Goal: Use online tool/utility: Utilize a website feature to perform a specific function

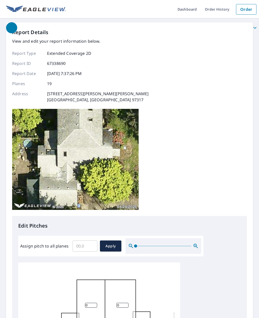
scroll to position [1, 0]
click at [91, 239] on input "Assign pitch to all planes" at bounding box center [85, 246] width 25 height 14
type input "8"
click at [112, 243] on span "Apply" at bounding box center [110, 246] width 13 height 6
type input "8"
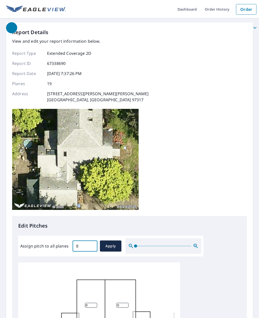
type input "8"
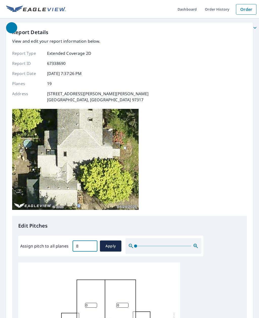
type input "8"
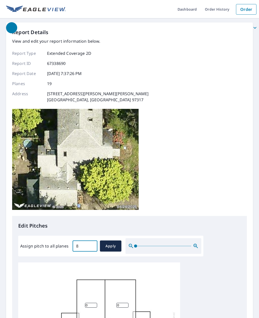
type input "8"
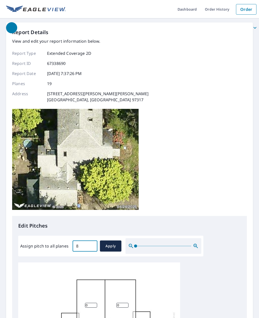
type input "8"
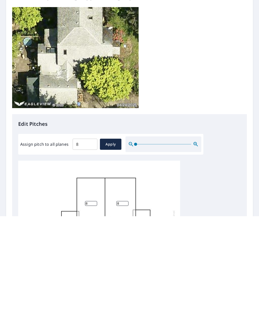
type input "1"
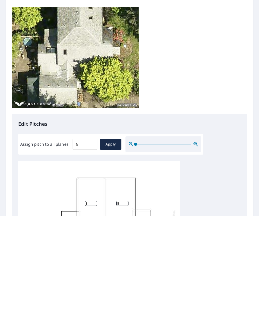
type input "0"
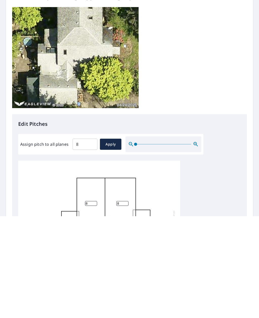
type input "3"
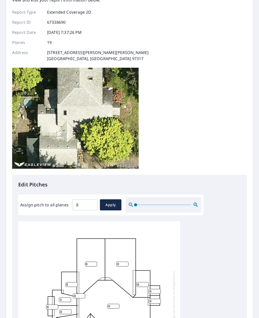
scroll to position [43, 0]
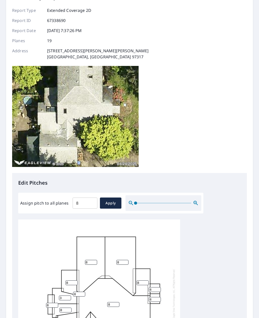
click at [109, 248] on div "8 8 8 8 8 0 8 8 1 3 8 8 8 8 8 8 8 8 8" at bounding box center [99, 298] width 162 height 159
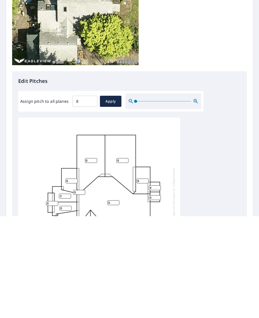
type input "0"
click at [213, 220] on div "8 8 8 8 8 0 8 8 1 3 8 8 8 8 8 8 0 0 8" at bounding box center [129, 299] width 223 height 159
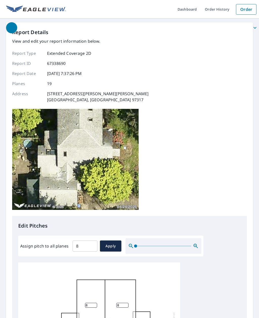
scroll to position [0, 0]
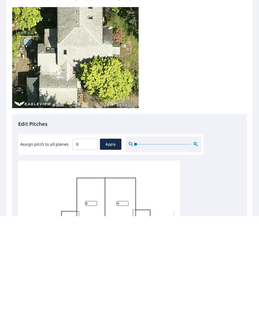
type input "0"
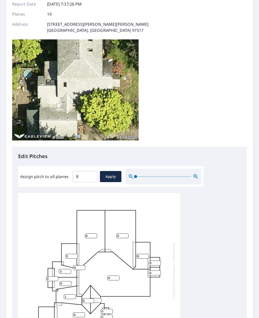
scroll to position [69, 0]
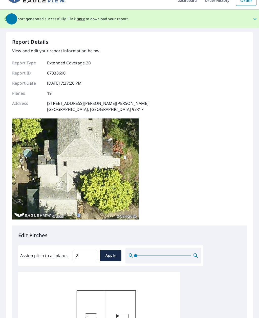
scroll to position [0, 0]
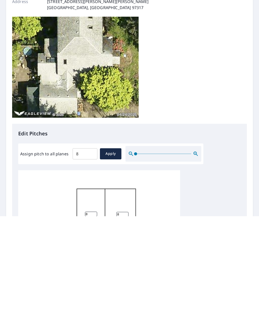
type input "8"
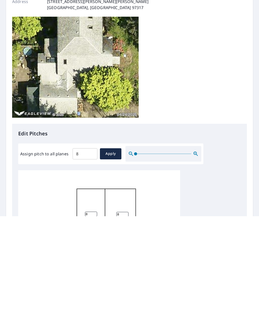
type input "03"
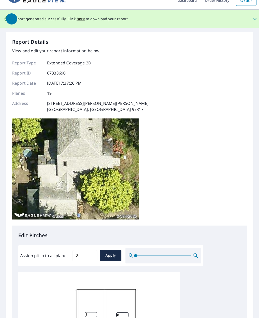
scroll to position [1, 0]
click at [94, 313] on input "8" at bounding box center [91, 315] width 12 height 5
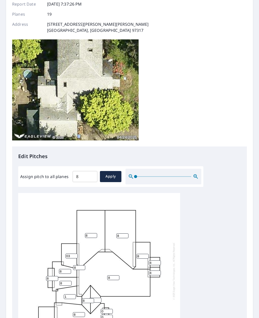
scroll to position [88, 0]
